Goal: Find specific page/section: Find specific page/section

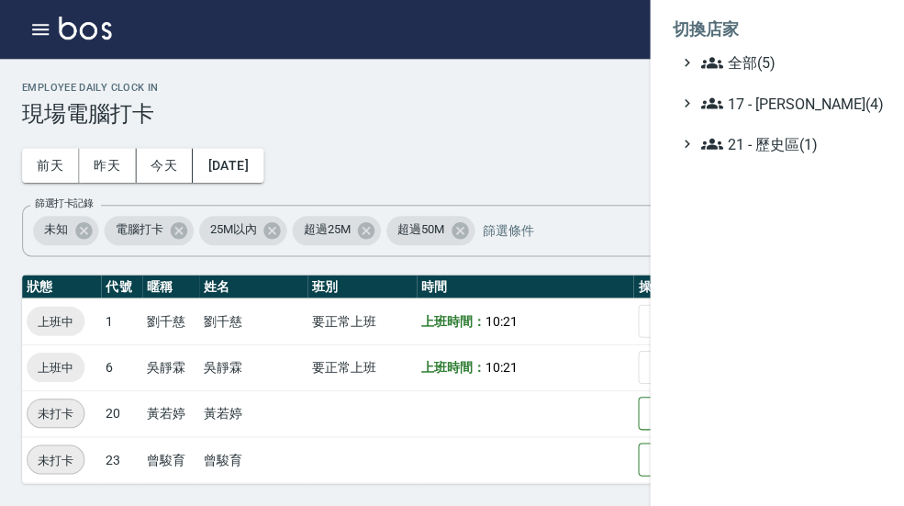
click at [802, 68] on span "全部(5)" at bounding box center [786, 62] width 177 height 22
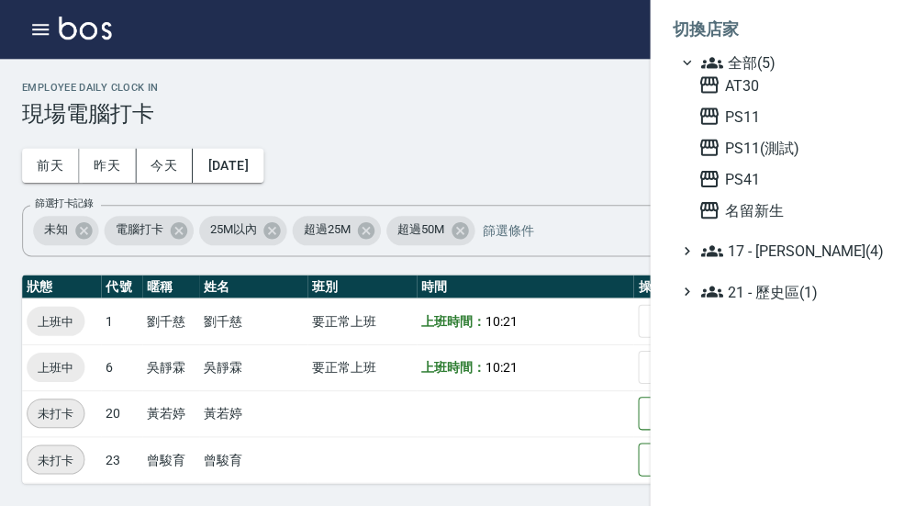
click at [800, 211] on span "名留新生" at bounding box center [785, 209] width 180 height 22
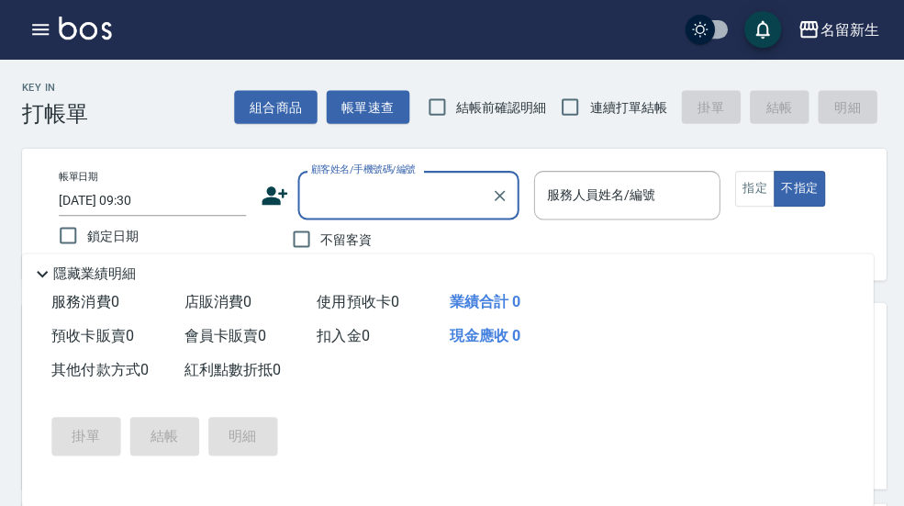
click at [52, 37] on button "button" at bounding box center [40, 29] width 37 height 37
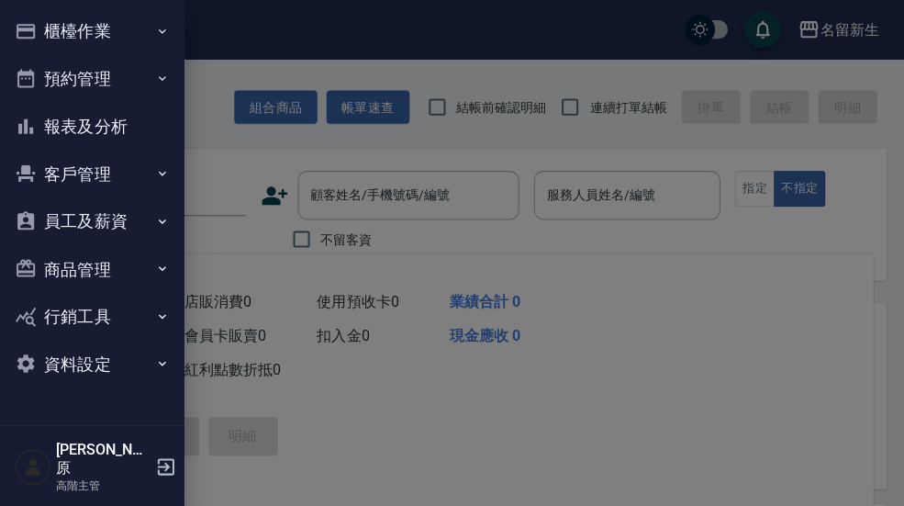
click at [161, 31] on icon "button" at bounding box center [161, 30] width 7 height 5
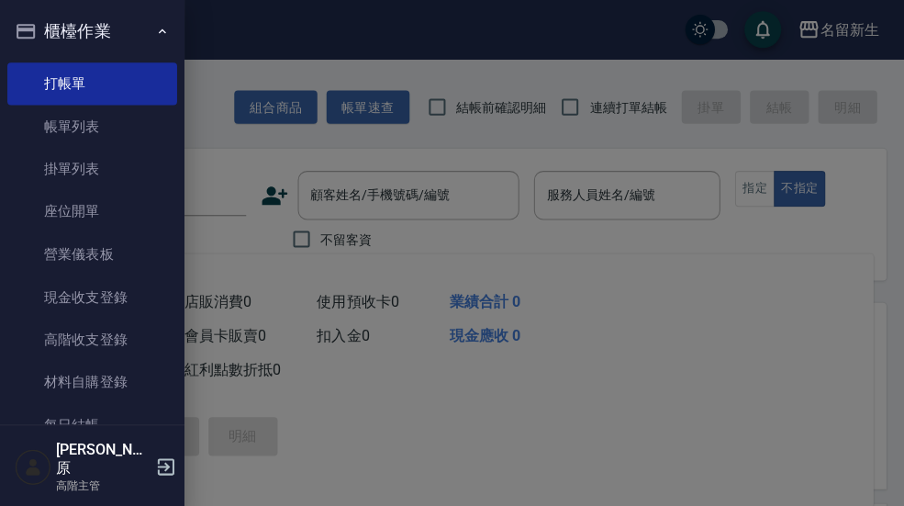
click at [112, 421] on link "每日結帳" at bounding box center [91, 423] width 169 height 42
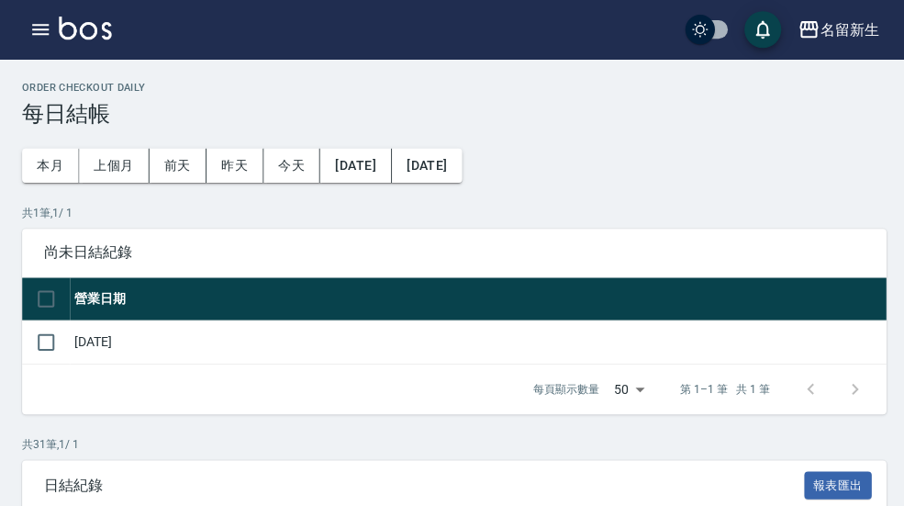
click at [55, 29] on button "button" at bounding box center [40, 29] width 37 height 37
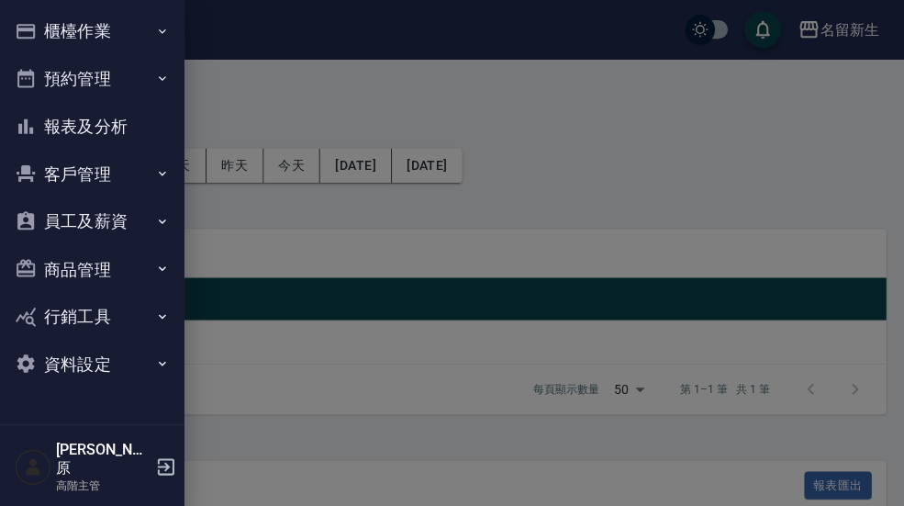
click at [159, 38] on icon "button" at bounding box center [161, 31] width 15 height 15
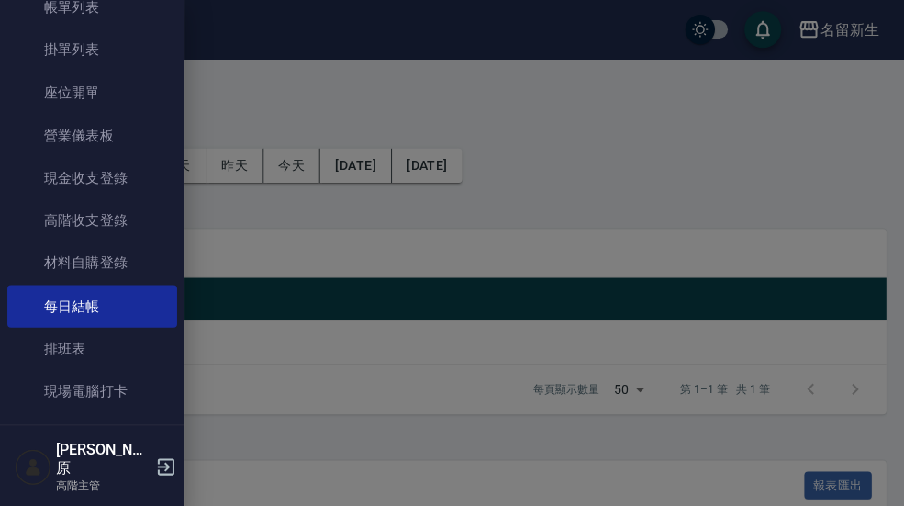
scroll to position [122, 0]
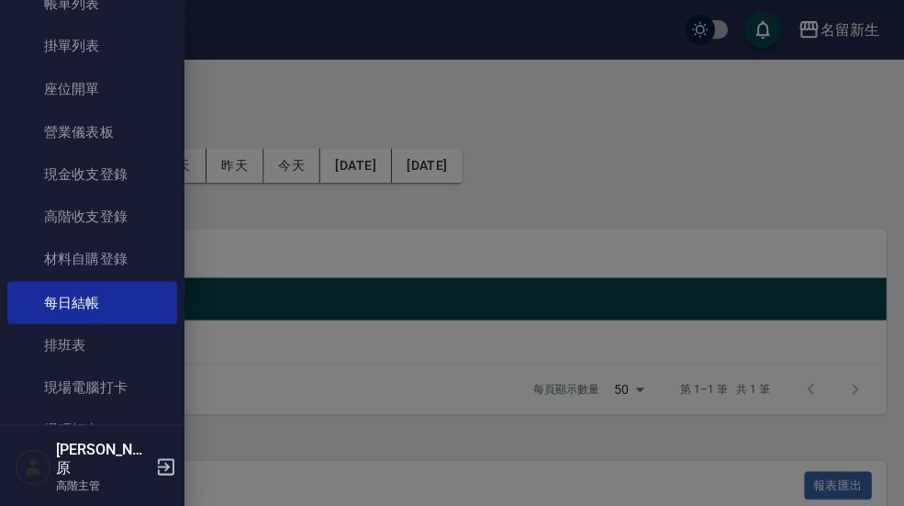
click at [117, 375] on link "現場電腦打卡" at bounding box center [91, 385] width 169 height 42
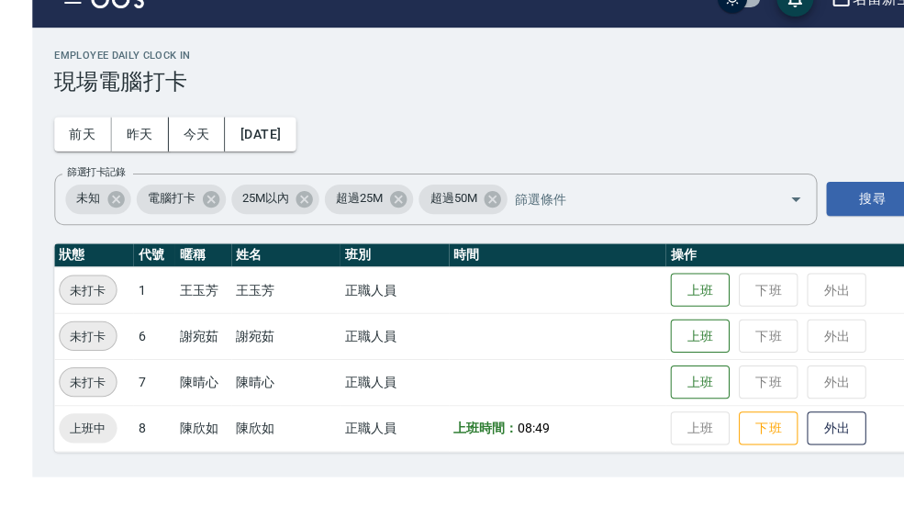
scroll to position [2, 0]
